Goal: Information Seeking & Learning: Learn about a topic

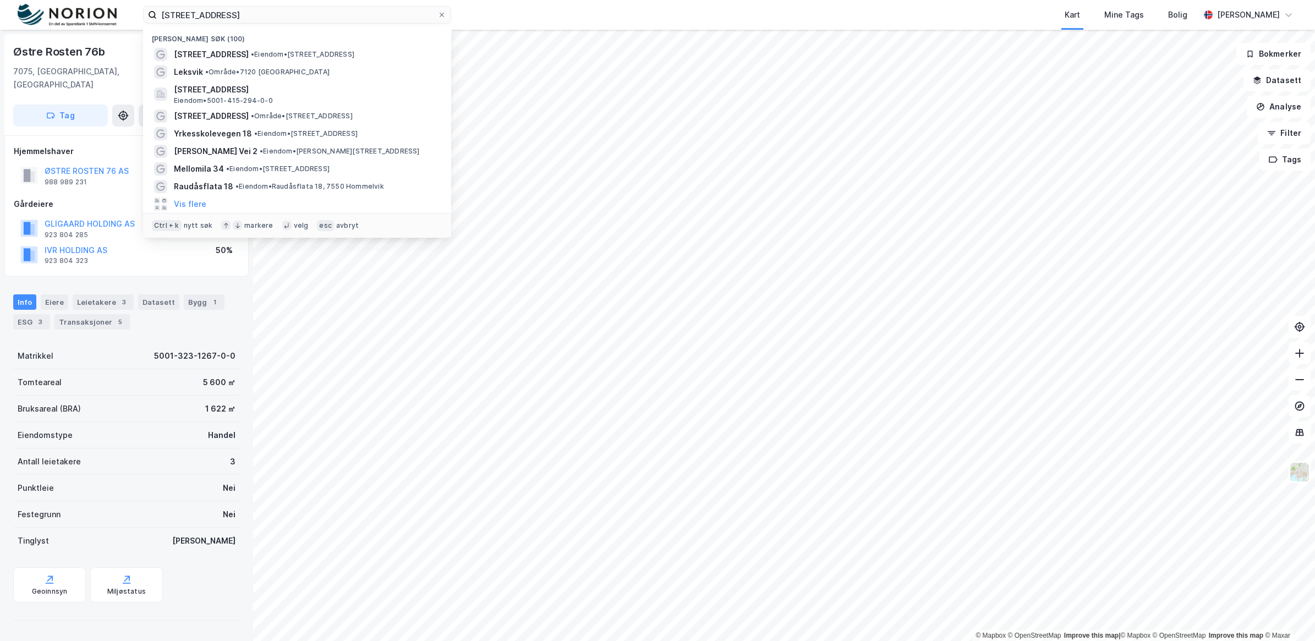
type input "[STREET_ADDRESS]"
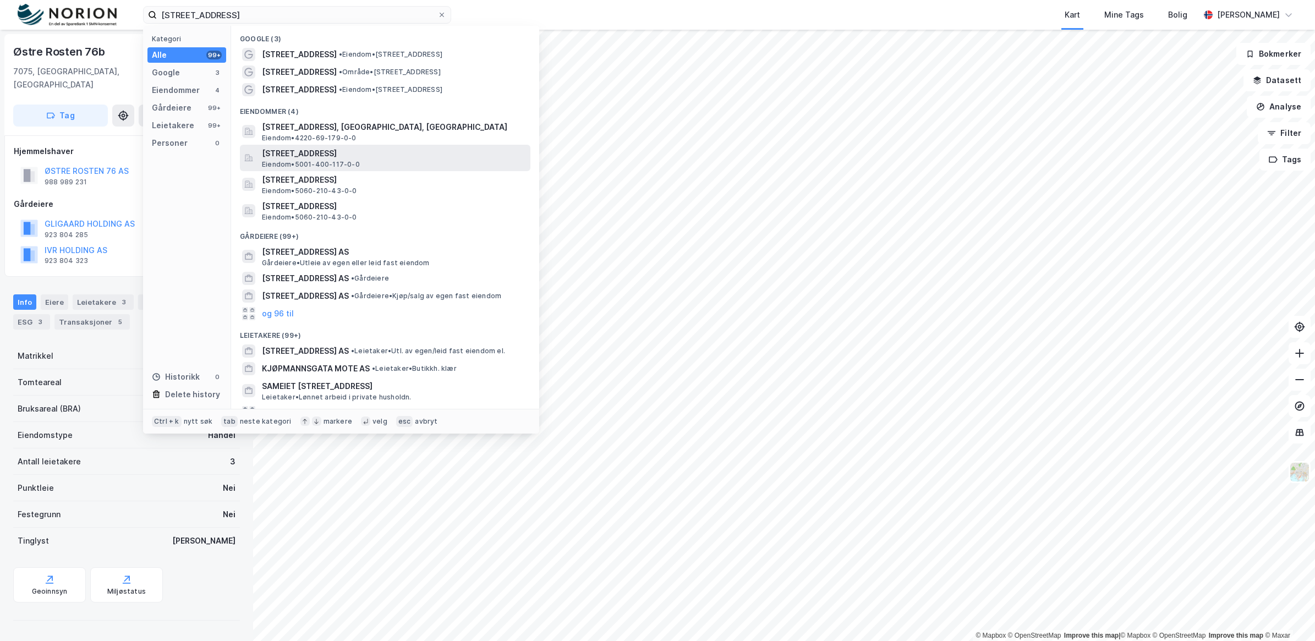
click at [383, 155] on span "[STREET_ADDRESS]" at bounding box center [394, 153] width 264 height 13
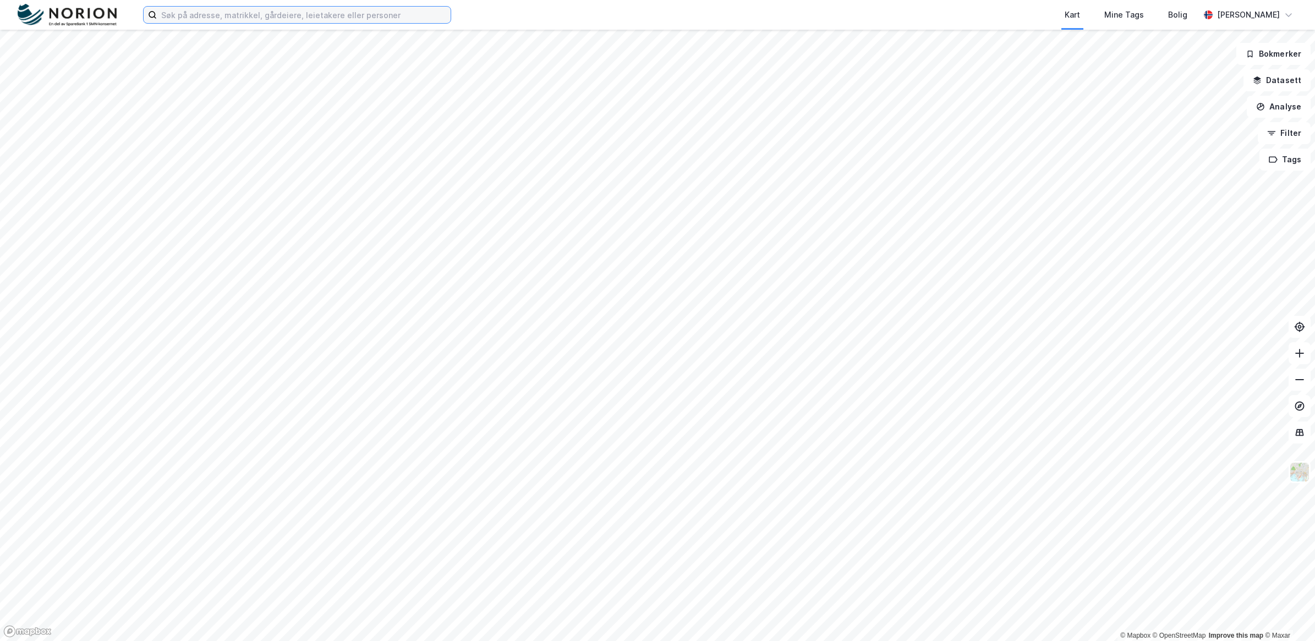
click at [278, 17] on input at bounding box center [304, 15] width 294 height 17
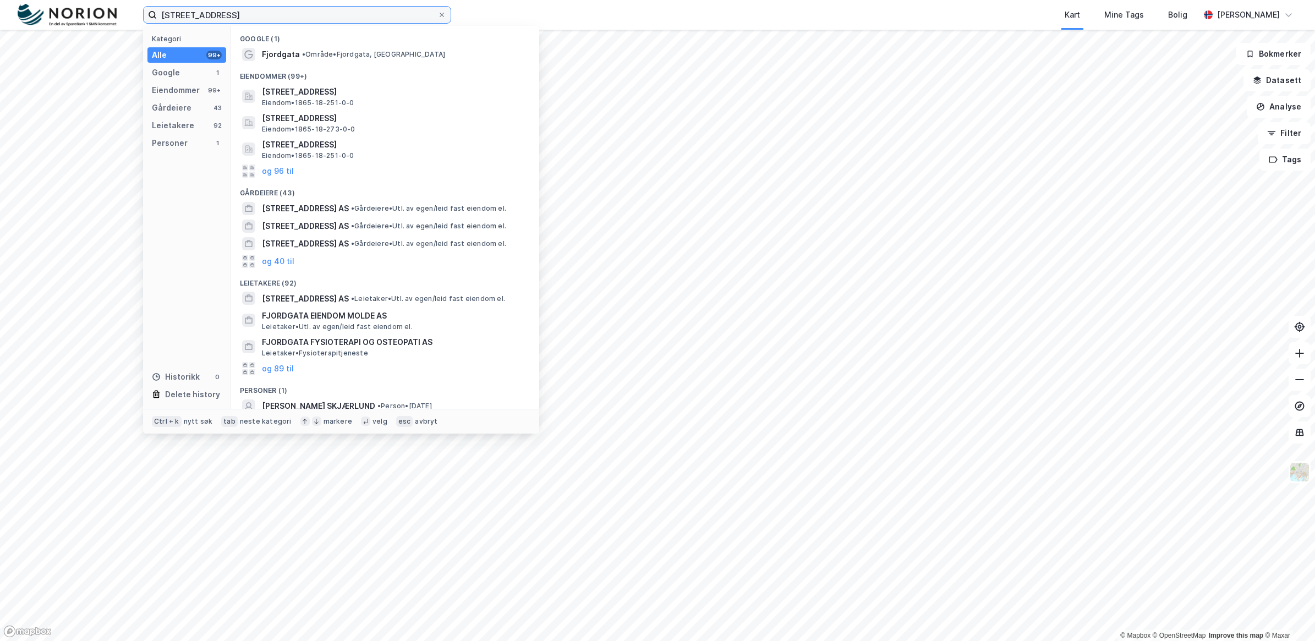
type input "Fjordgata 36"
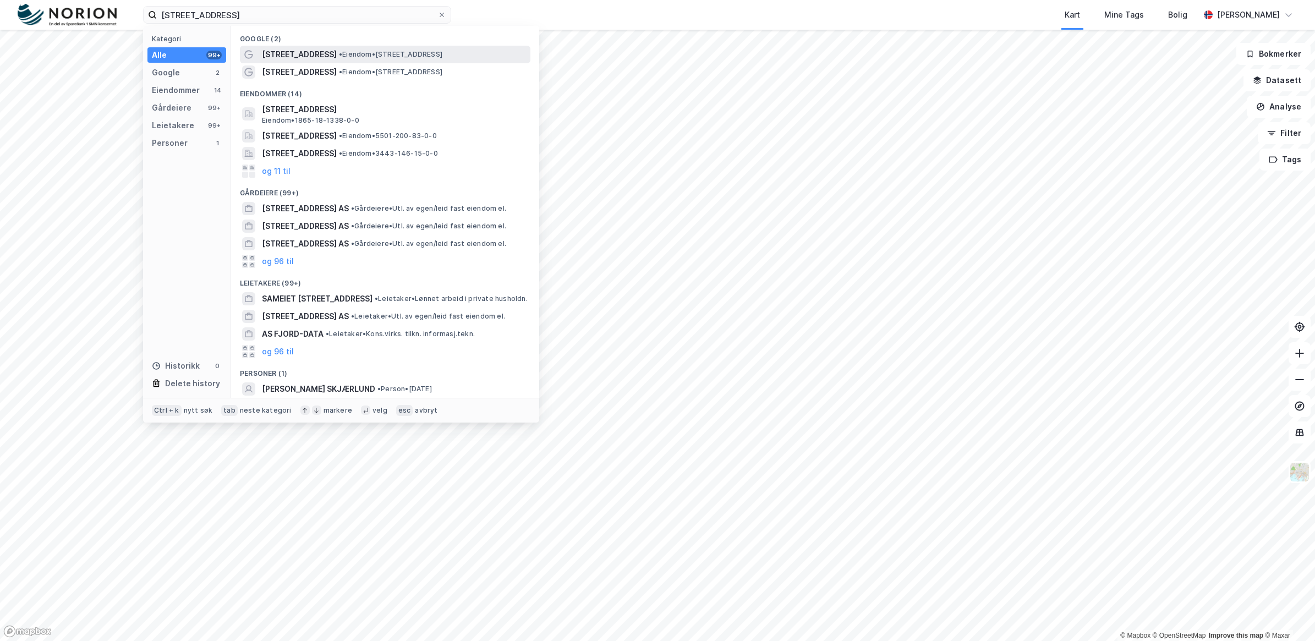
click at [288, 56] on span "Fjordgata 36" at bounding box center [299, 54] width 75 height 13
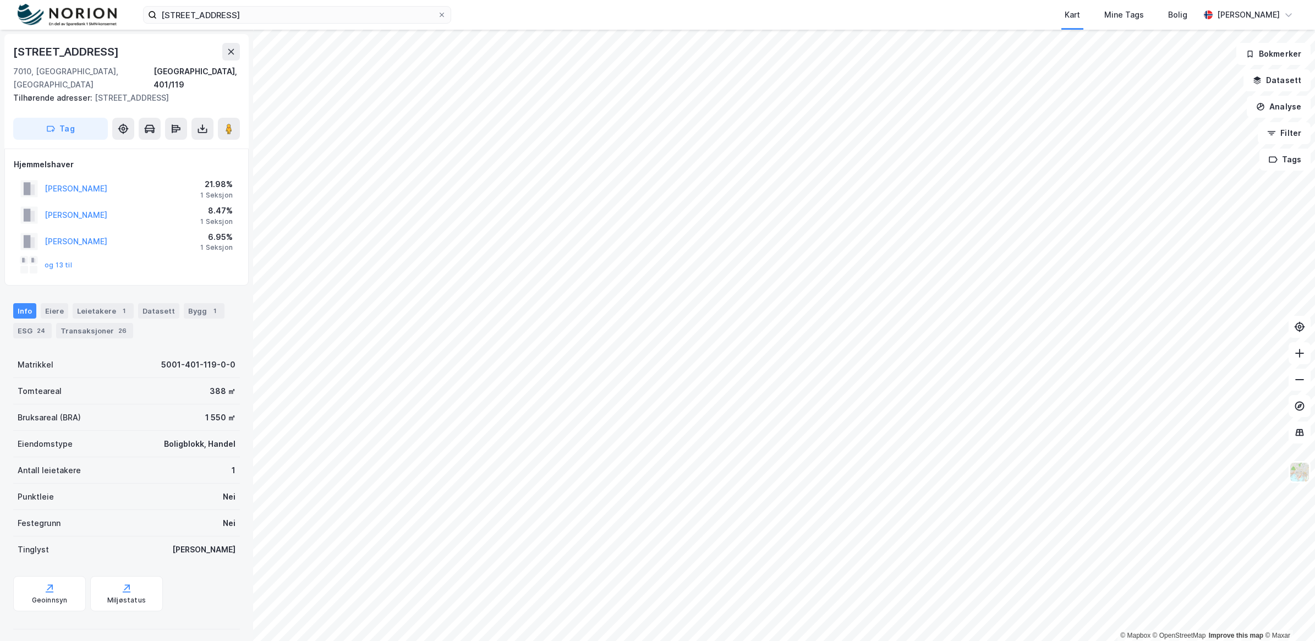
click at [696, 0] on html "Fjordgata 36 Kart Mine Tags Bolig Kent Roger Tangvik © Mapbox © OpenStreetMap I…" at bounding box center [657, 320] width 1315 height 641
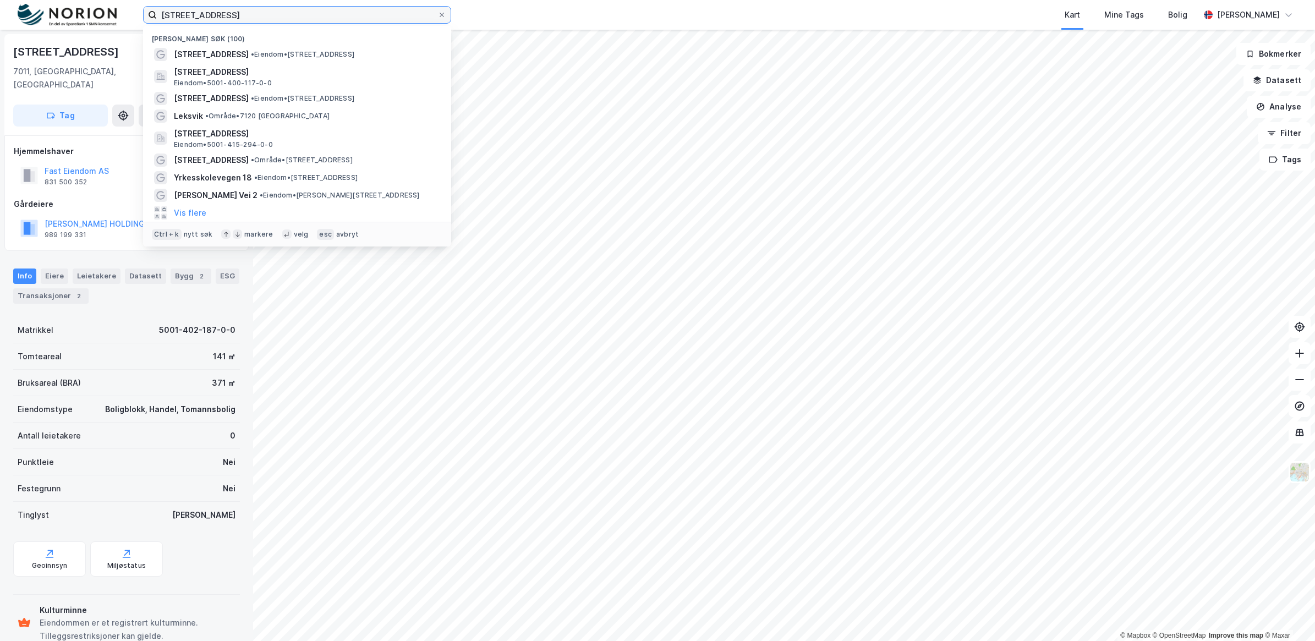
drag, startPoint x: 227, startPoint y: 12, endPoint x: 117, endPoint y: 20, distance: 110.3
click at [117, 20] on div "Fjordgata 36 Nylige søk (100) Fjordgata 36 • Eiendom • Fjordgata 36, 7010 Trond…" at bounding box center [657, 15] width 1315 height 30
click at [178, 22] on input at bounding box center [304, 15] width 294 height 17
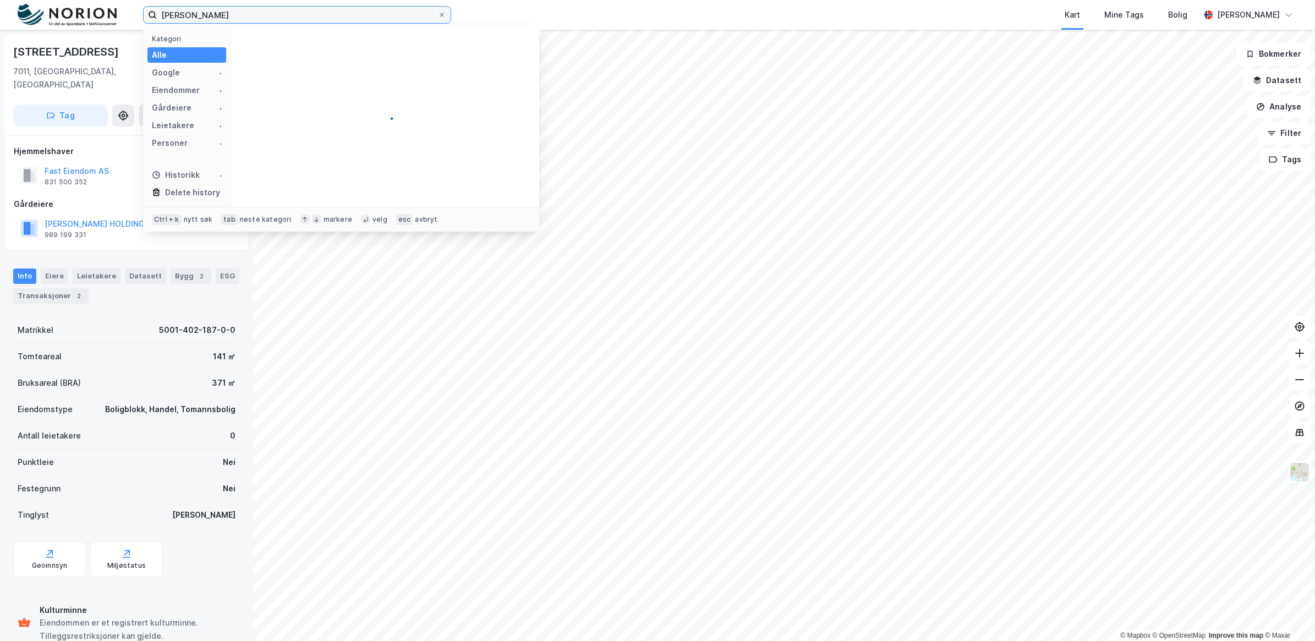
type input "Ketil Håker"
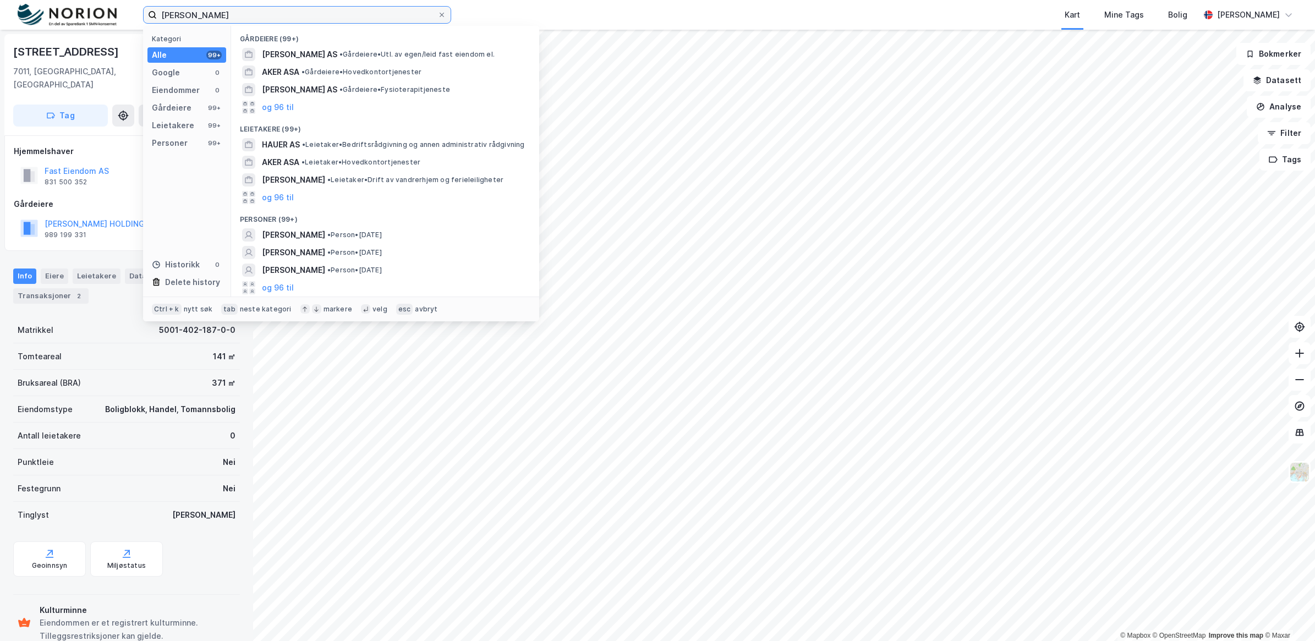
drag, startPoint x: 222, startPoint y: 15, endPoint x: 153, endPoint y: 9, distance: 69.0
click at [153, 9] on label "Ketil Håker" at bounding box center [297, 15] width 308 height 18
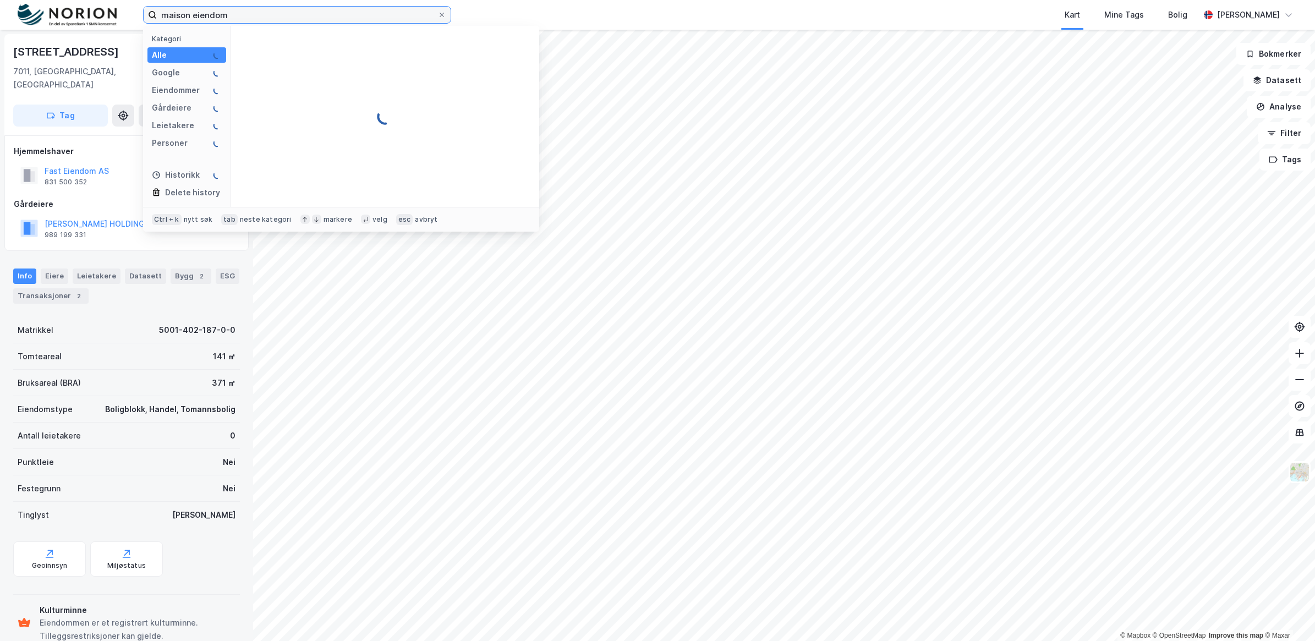
type input "maison eiendom"
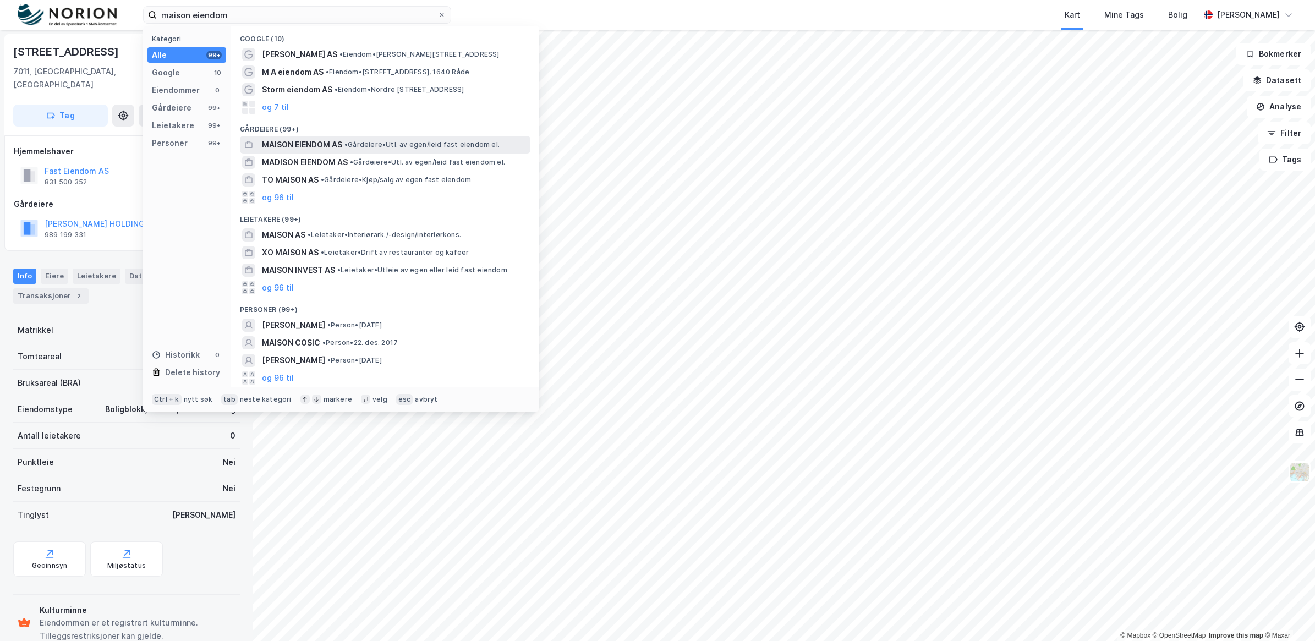
click at [323, 145] on span "MAISON EIENDOM AS" at bounding box center [302, 144] width 80 height 13
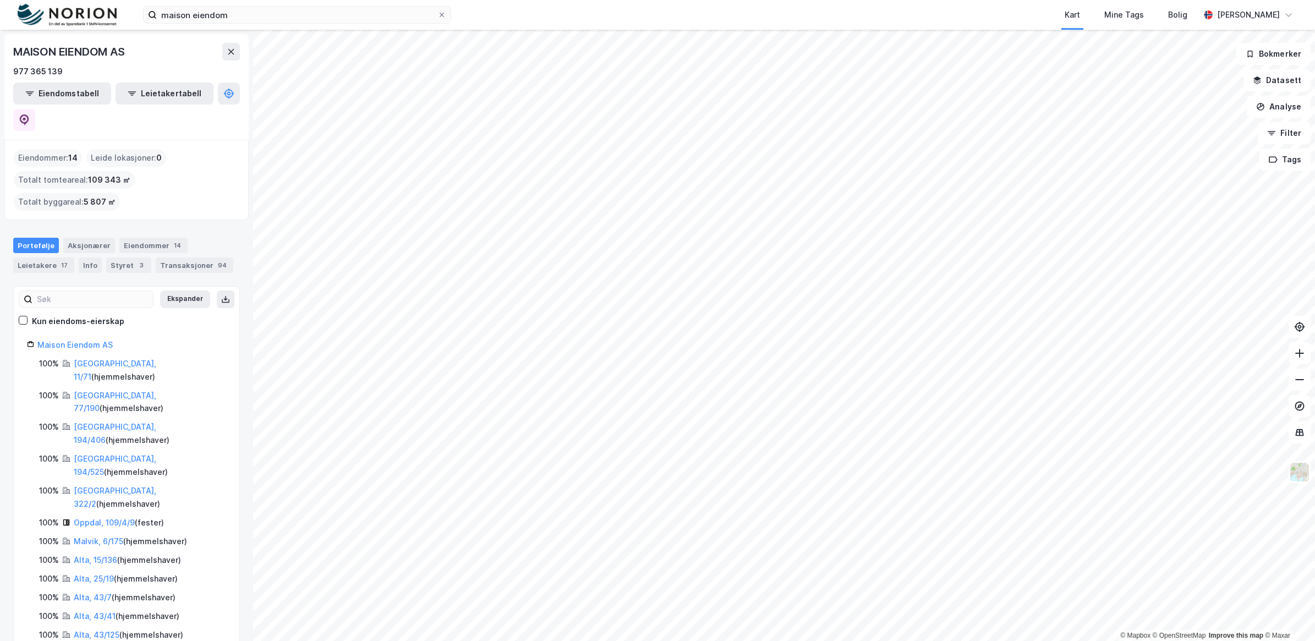
scroll to position [39, 0]
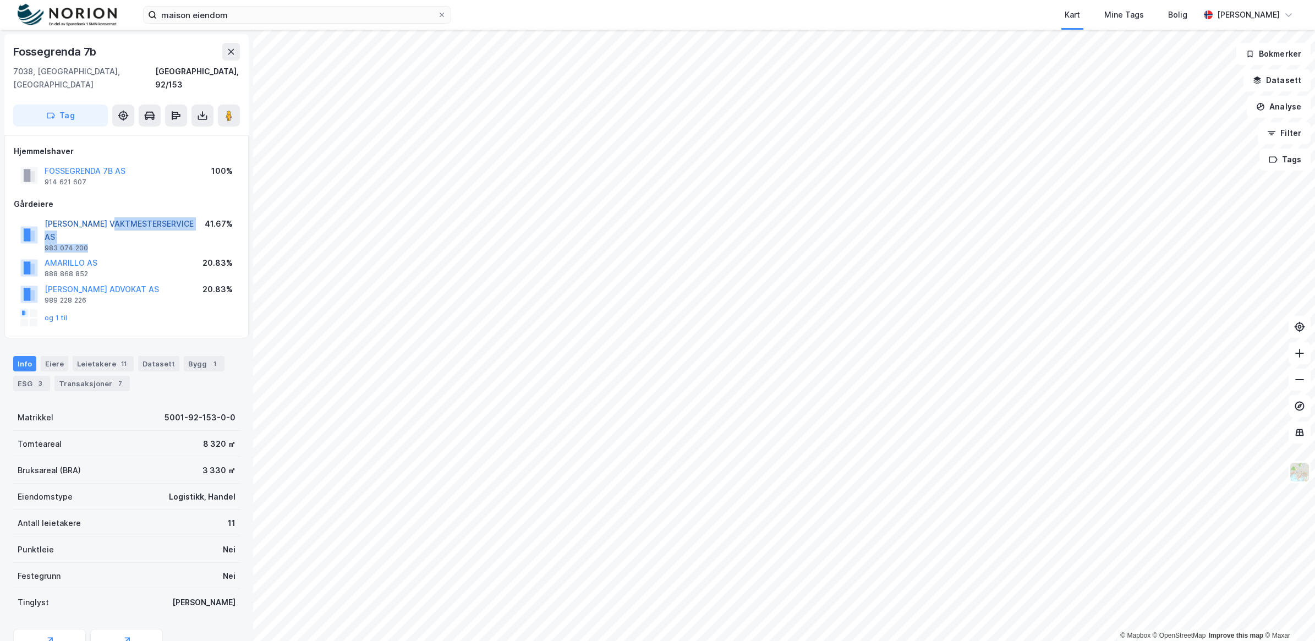
drag, startPoint x: 127, startPoint y: 221, endPoint x: 116, endPoint y: 210, distance: 15.2
click at [116, 217] on div "ORION VAKTMESTERSERVICE AS 983 074 200" at bounding box center [125, 234] width 160 height 35
drag, startPoint x: 116, startPoint y: 210, endPoint x: 105, endPoint y: 212, distance: 11.8
click at [0, 0] on button "ORION VAKTMESTERSERVICE AS" at bounding box center [0, 0] width 0 height 0
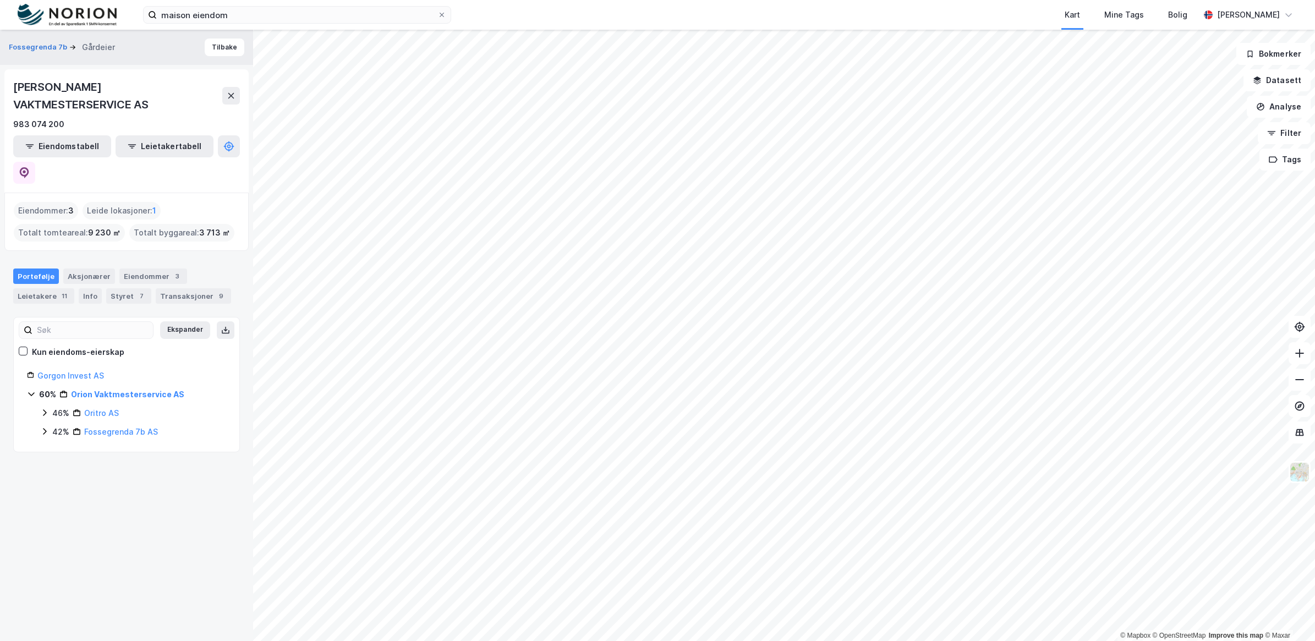
click at [44, 408] on icon at bounding box center [44, 412] width 9 height 9
click at [47, 490] on icon at bounding box center [44, 494] width 9 height 9
